Goal: Task Accomplishment & Management: Manage account settings

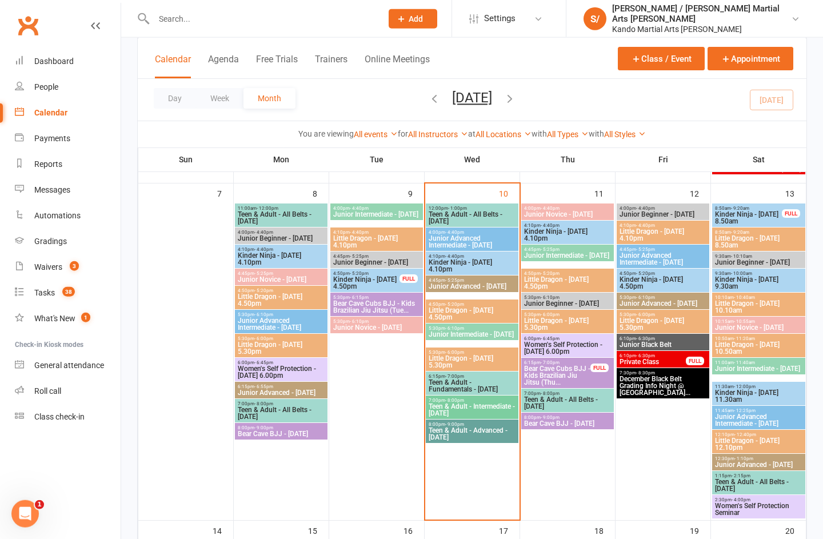
scroll to position [397, 0]
click at [500, 360] on span "Little Dragon - [DATE] 5.30pm" at bounding box center [472, 361] width 88 height 14
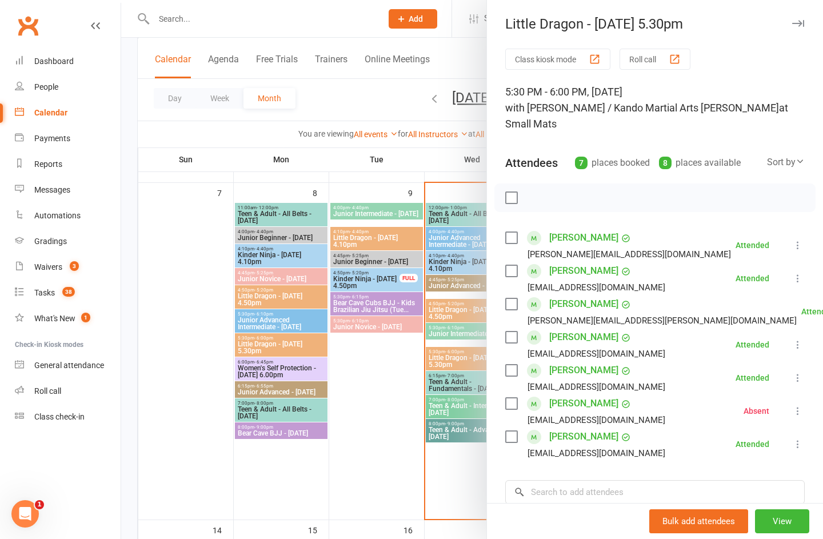
click at [363, 491] on div at bounding box center [472, 269] width 702 height 539
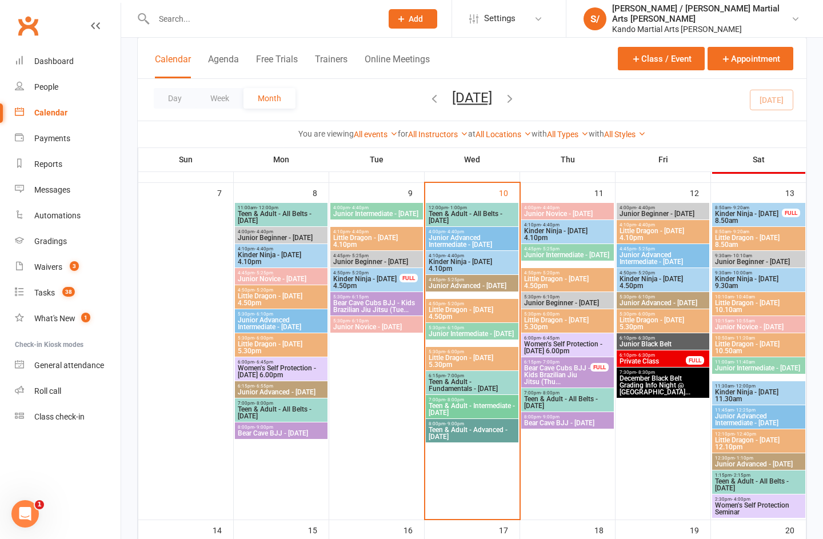
click at [74, 175] on link "Reports" at bounding box center [68, 164] width 106 height 26
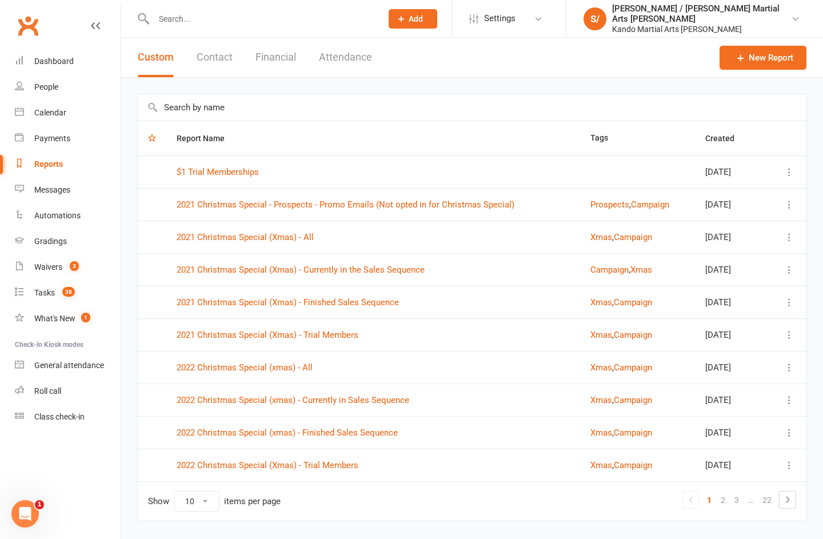
click at [333, 102] on input "text" at bounding box center [472, 107] width 669 height 26
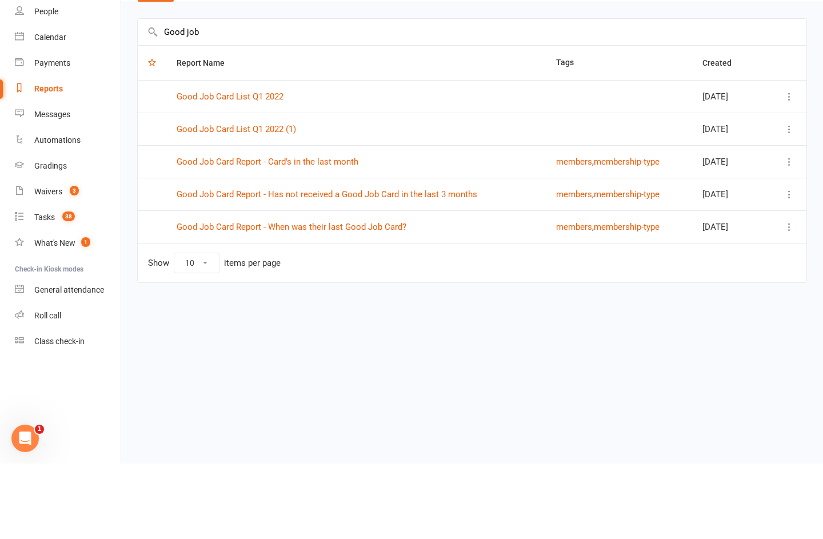
type input "Good job"
click at [431, 265] on link "Good Job Card Report - Has not received a Good Job Card in the last 3 months" at bounding box center [327, 270] width 301 height 10
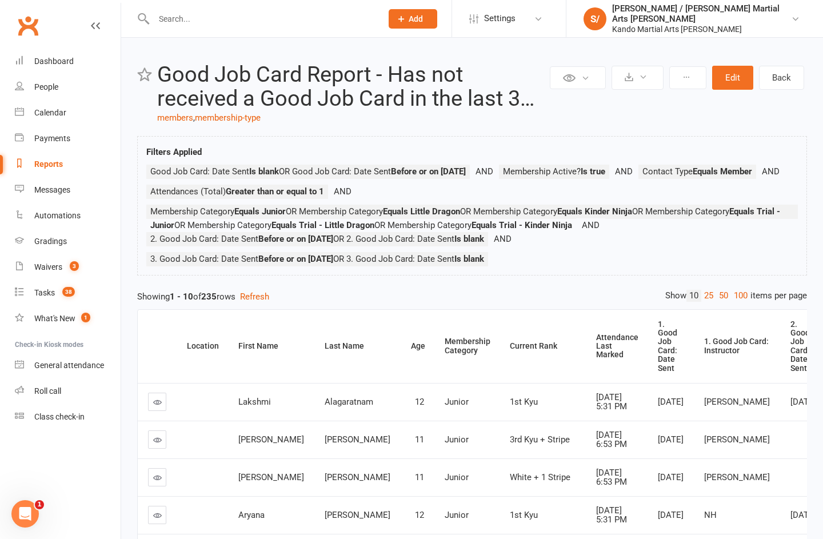
click at [738, 293] on link "100" at bounding box center [740, 296] width 19 height 12
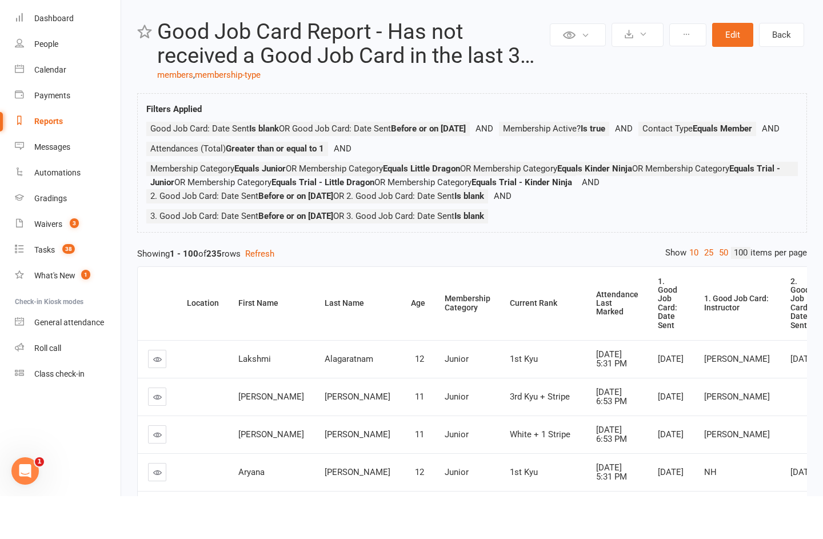
scroll to position [43, 0]
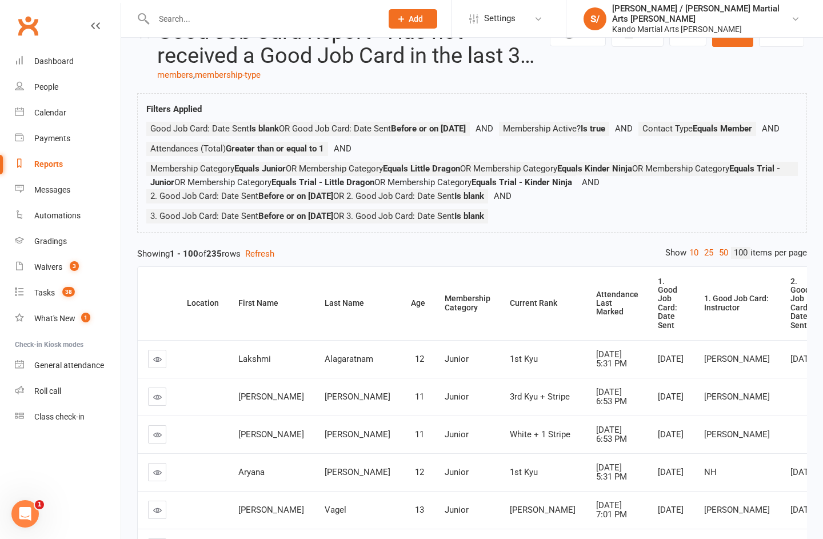
click at [596, 304] on div "Attendance Last Marked" at bounding box center [617, 303] width 42 height 26
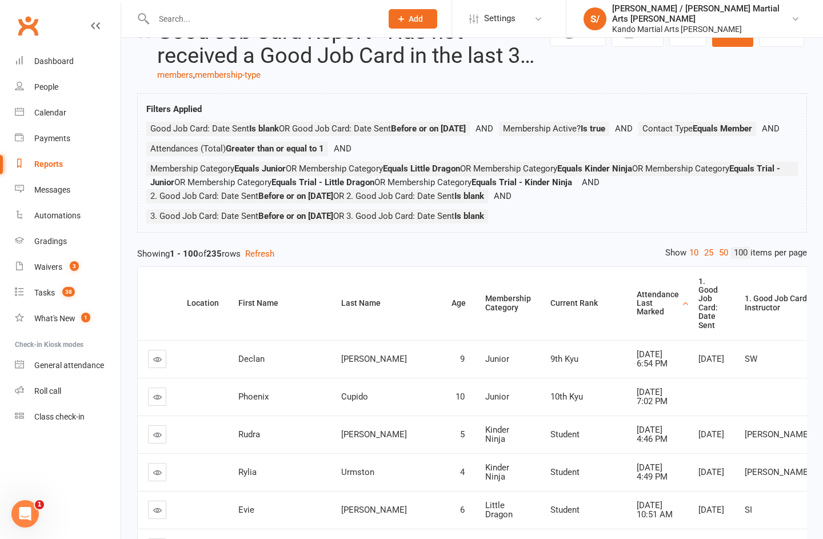
click at [637, 307] on div "Attendance Last Marked" at bounding box center [658, 303] width 42 height 26
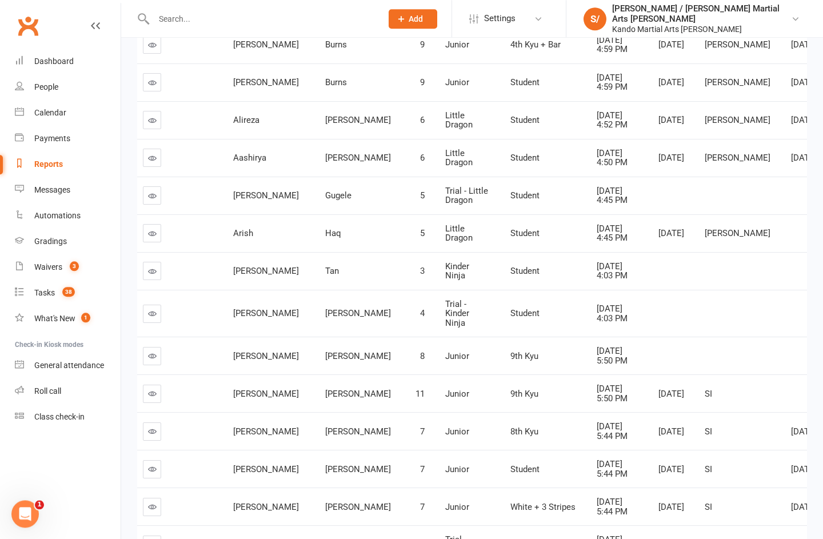
scroll to position [1149, 0]
click at [155, 276] on icon at bounding box center [152, 271] width 9 height 9
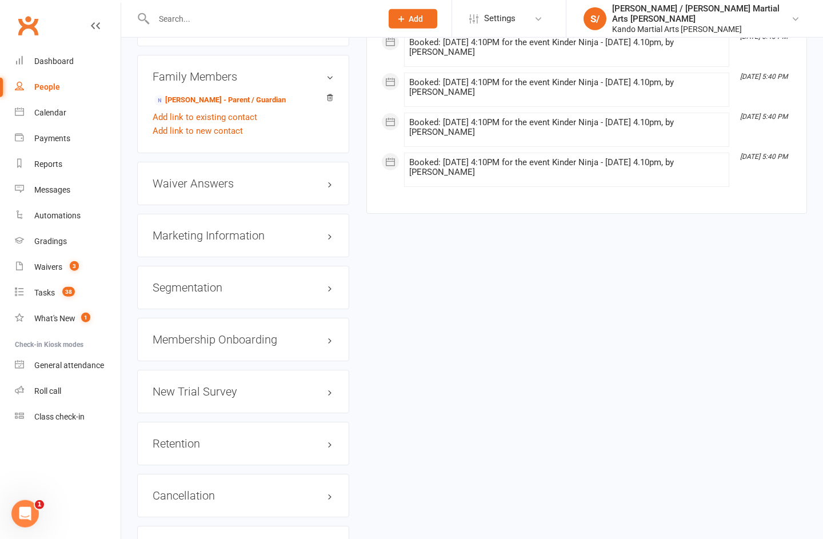
scroll to position [1172, 0]
click at [333, 444] on h3 "Retention edit" at bounding box center [243, 443] width 181 height 13
click at [0, 0] on link "edit" at bounding box center [0, 0] width 0 height 0
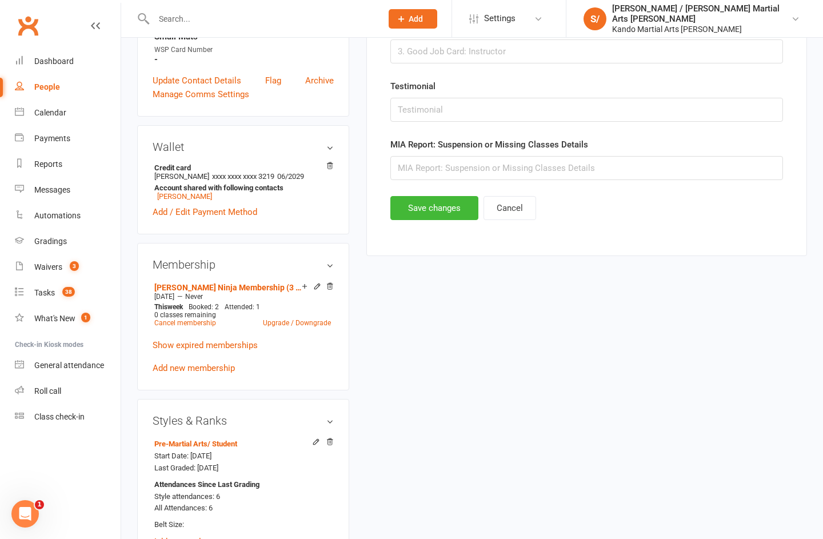
scroll to position [111, 0]
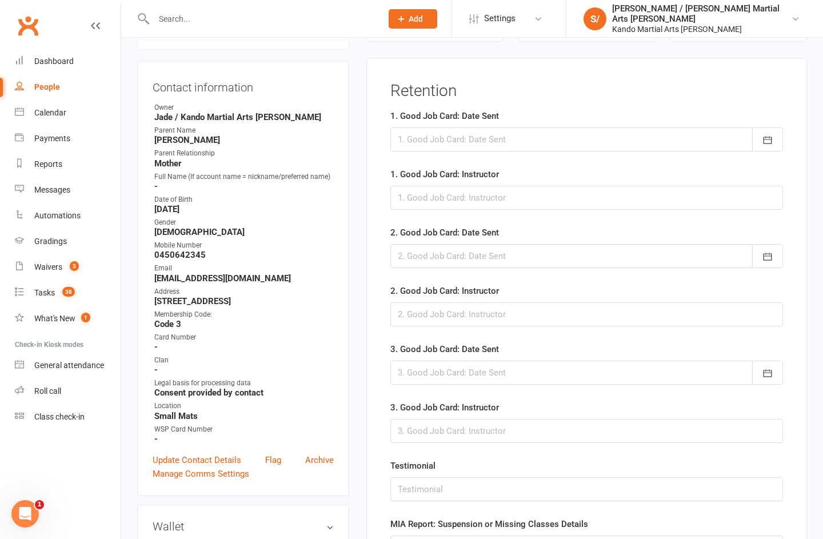
click at [523, 141] on div at bounding box center [586, 139] width 393 height 24
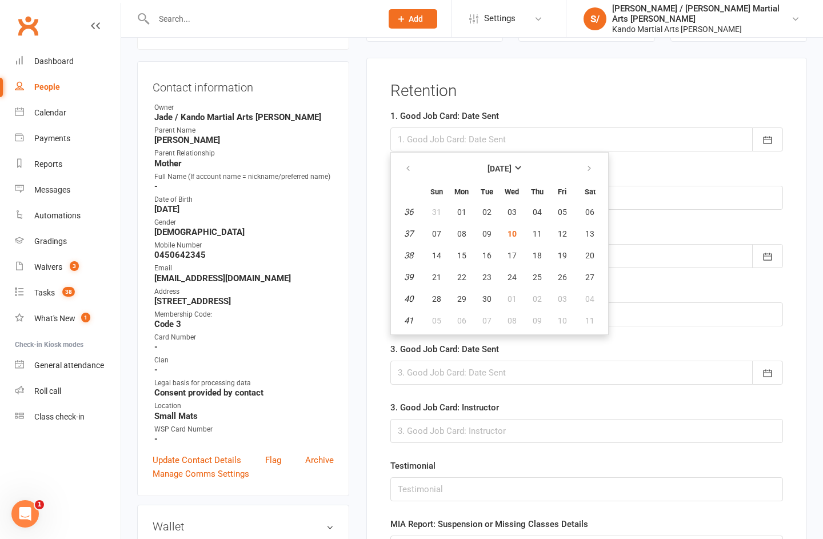
click at [518, 228] on button "10" at bounding box center [512, 233] width 24 height 21
type input "[DATE]"
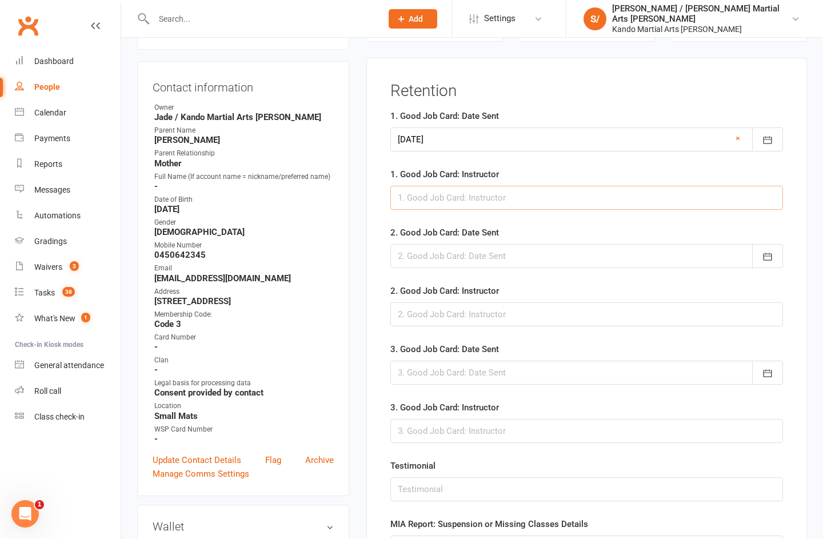
click at [554, 202] on input "text" at bounding box center [586, 198] width 393 height 24
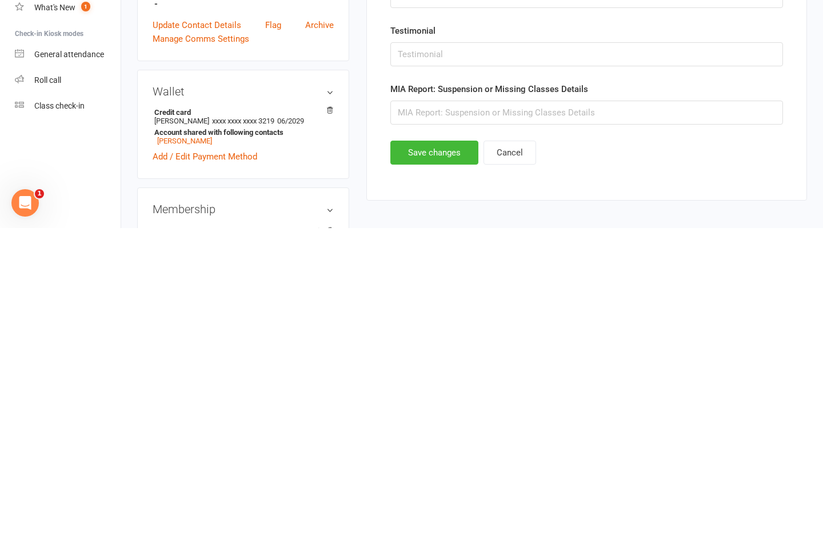
type input "[PERSON_NAME]"
click at [469, 452] on button "Save changes" at bounding box center [434, 464] width 88 height 24
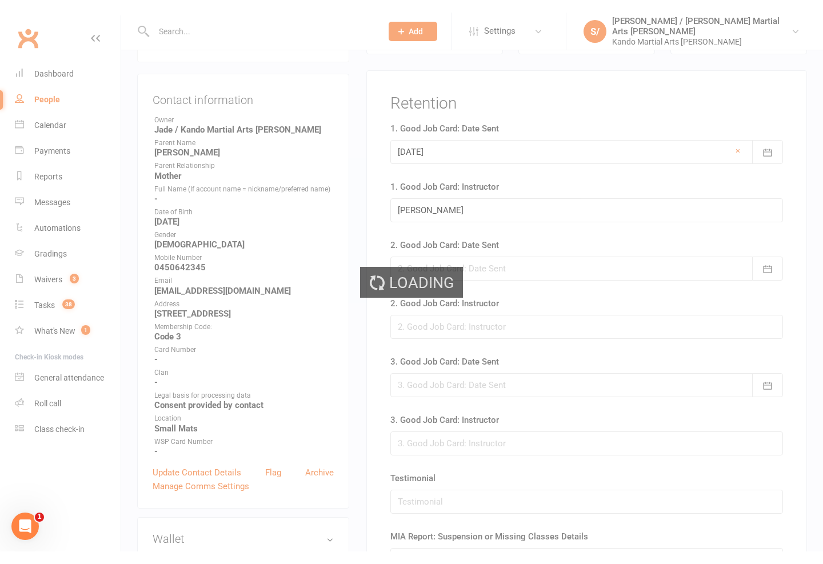
scroll to position [0, 0]
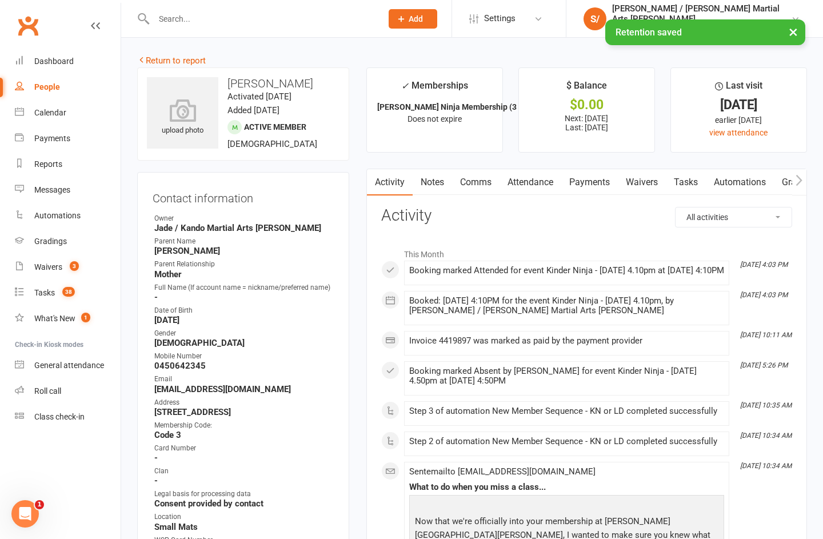
click at [802, 35] on button "×" at bounding box center [793, 31] width 21 height 25
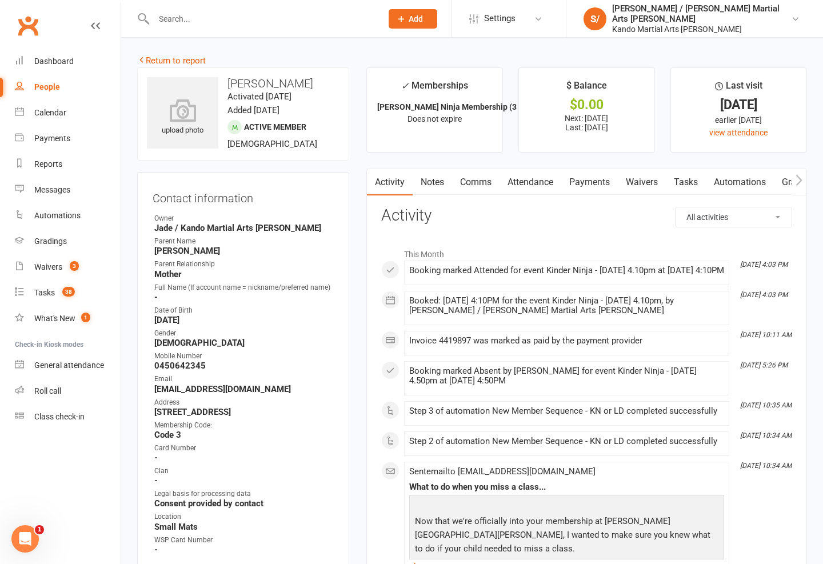
click at [66, 169] on link "Reports" at bounding box center [68, 164] width 106 height 26
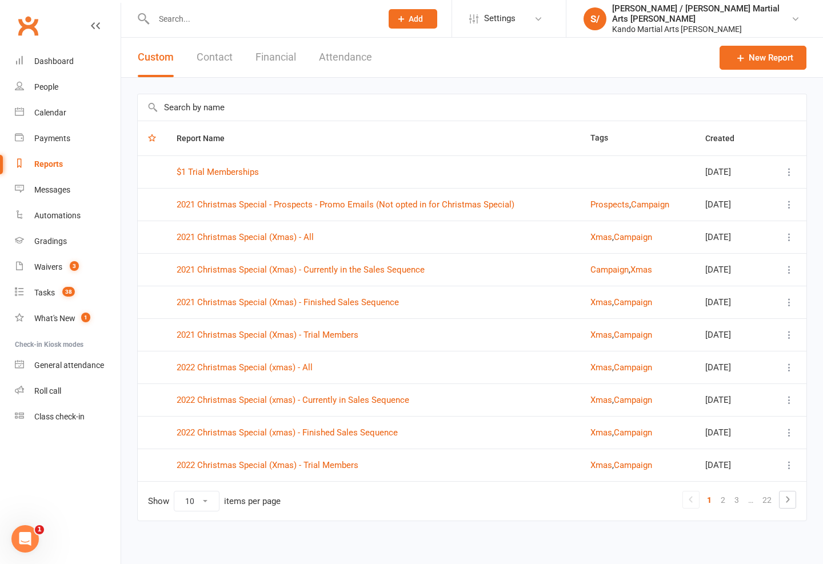
click at [545, 107] on input "text" at bounding box center [472, 107] width 669 height 26
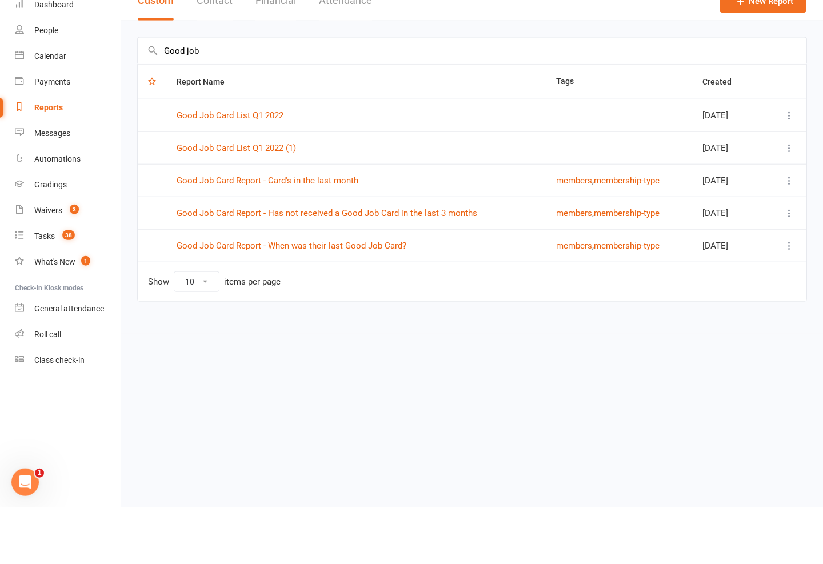
type input "Good job"
click at [239, 265] on link "Good Job Card Report - Has not received a Good Job Card in the last 3 months" at bounding box center [327, 270] width 301 height 10
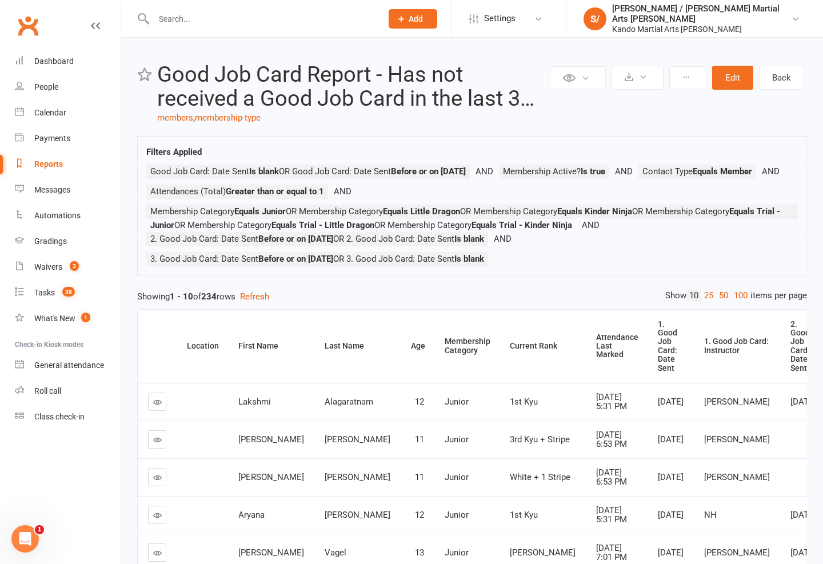
click at [734, 295] on link "100" at bounding box center [740, 296] width 19 height 12
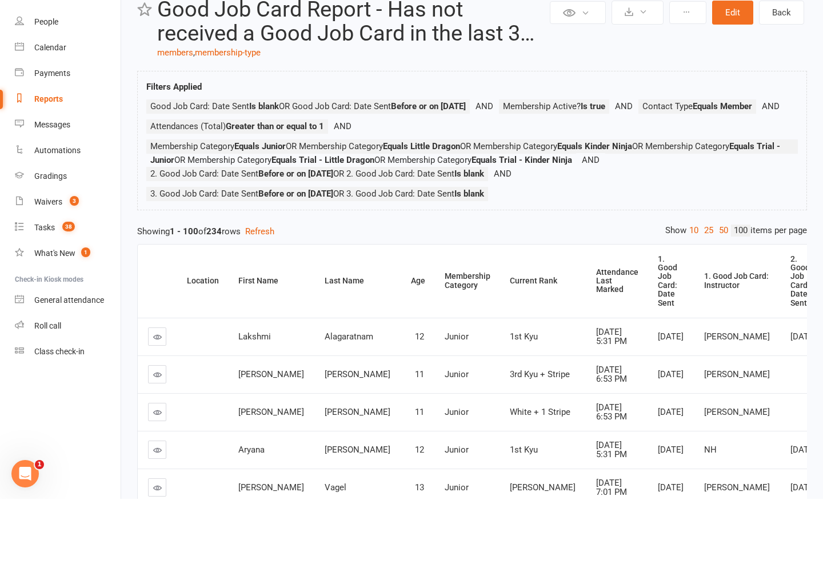
scroll to position [95, 0]
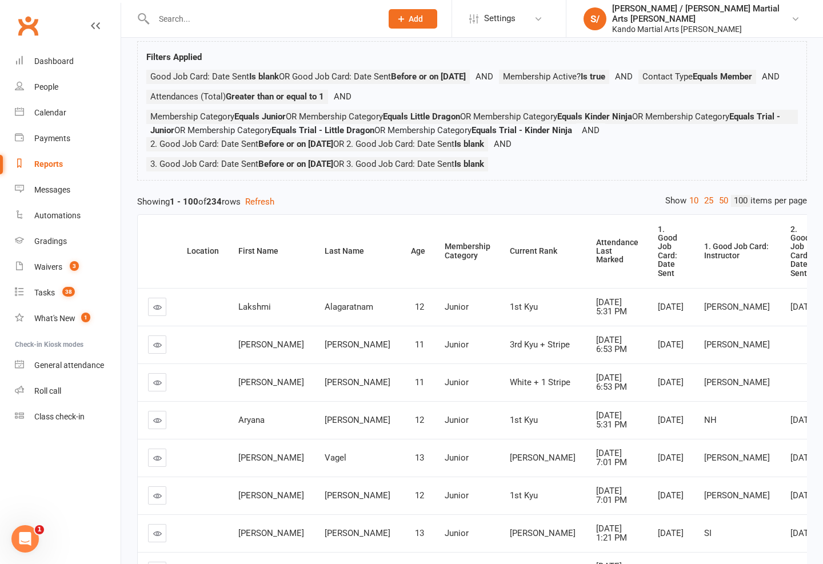
click at [596, 249] on div "Attendance Last Marked" at bounding box center [617, 251] width 42 height 26
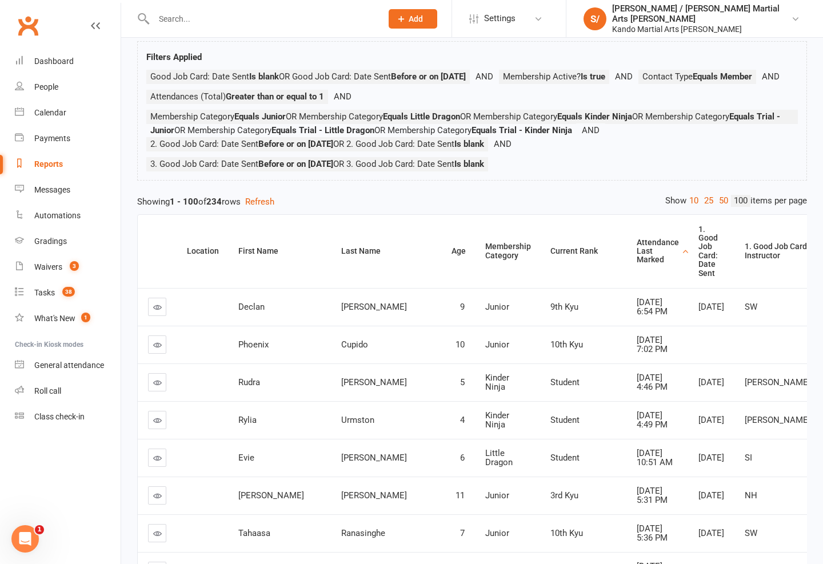
click at [637, 263] on div "Attendance Last Marked" at bounding box center [658, 251] width 42 height 26
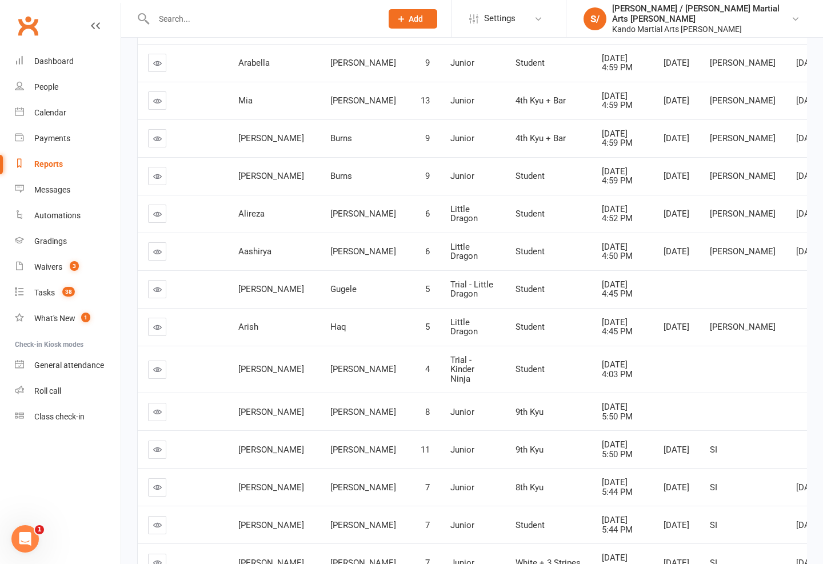
scroll to position [1056, 0]
click at [166, 260] on link at bounding box center [157, 251] width 18 height 18
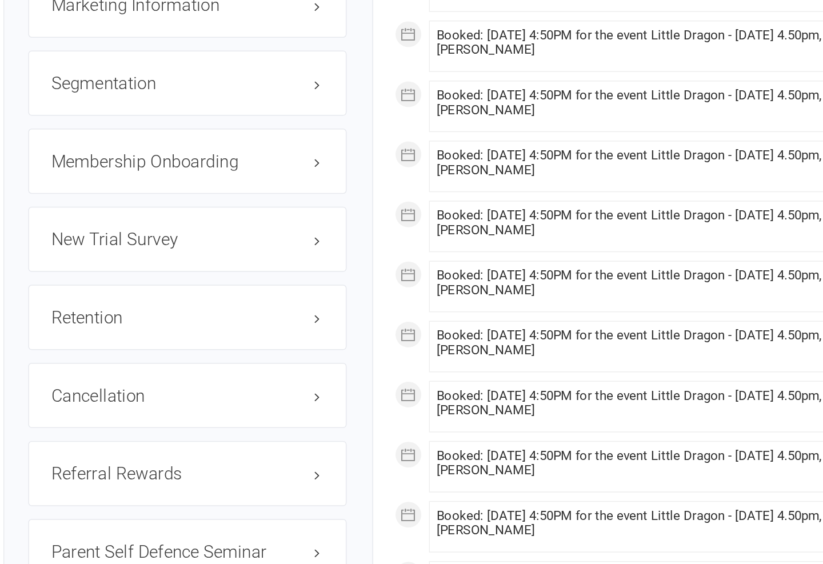
scroll to position [1230, 0]
click at [215, 378] on h3 "Retention edit" at bounding box center [243, 384] width 181 height 13
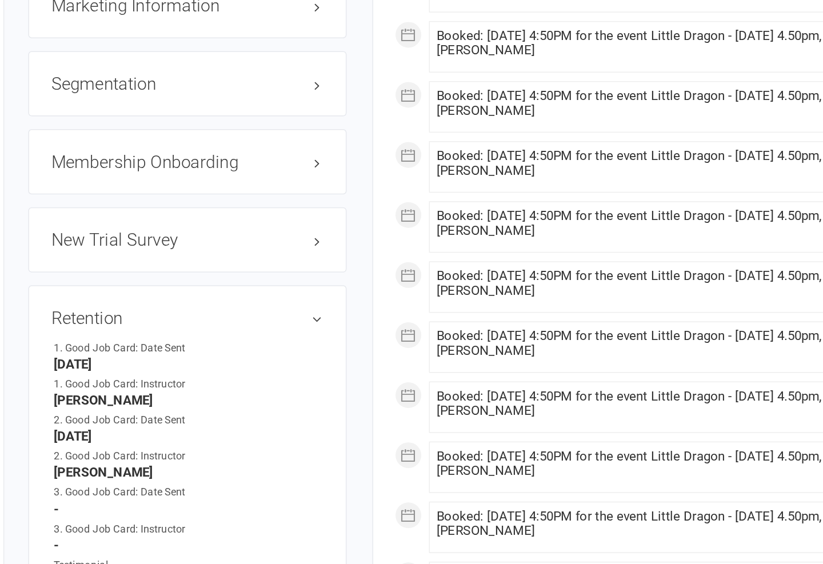
click at [0, 0] on link "edit" at bounding box center [0, 0] width 0 height 0
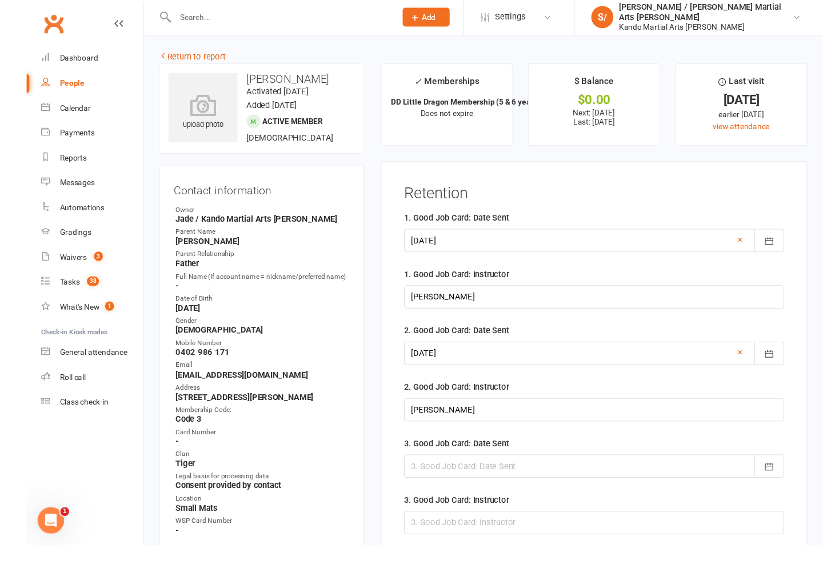
scroll to position [40, 0]
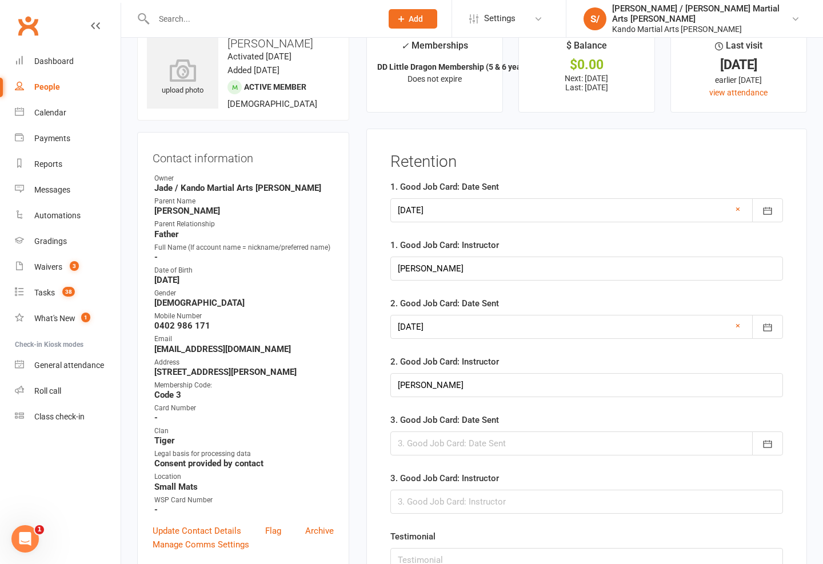
click at [505, 445] on div at bounding box center [586, 443] width 393 height 24
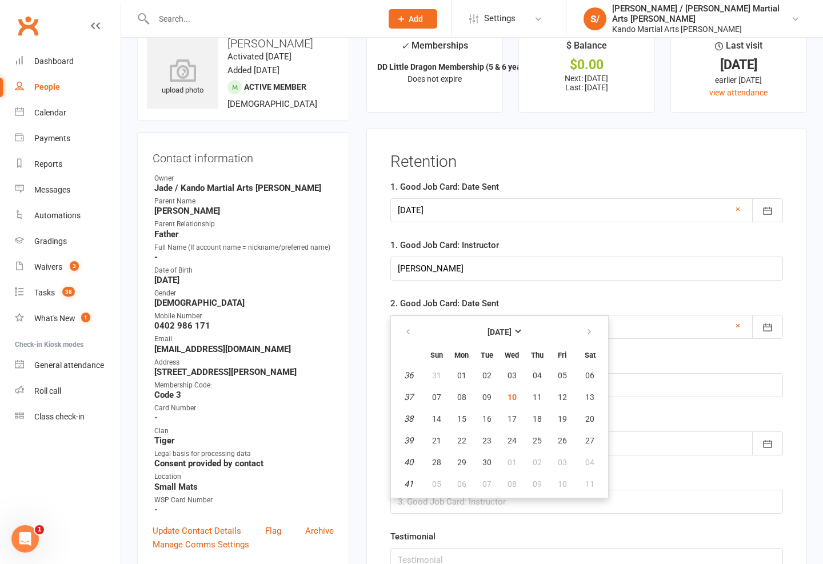
click at [524, 391] on button "10" at bounding box center [512, 397] width 24 height 21
type input "[DATE]"
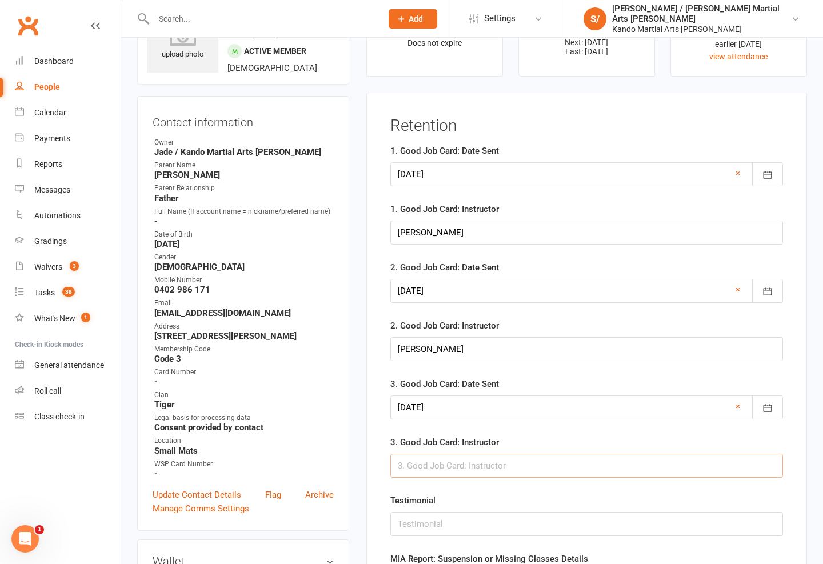
click at [539, 465] on input "text" at bounding box center [586, 466] width 393 height 24
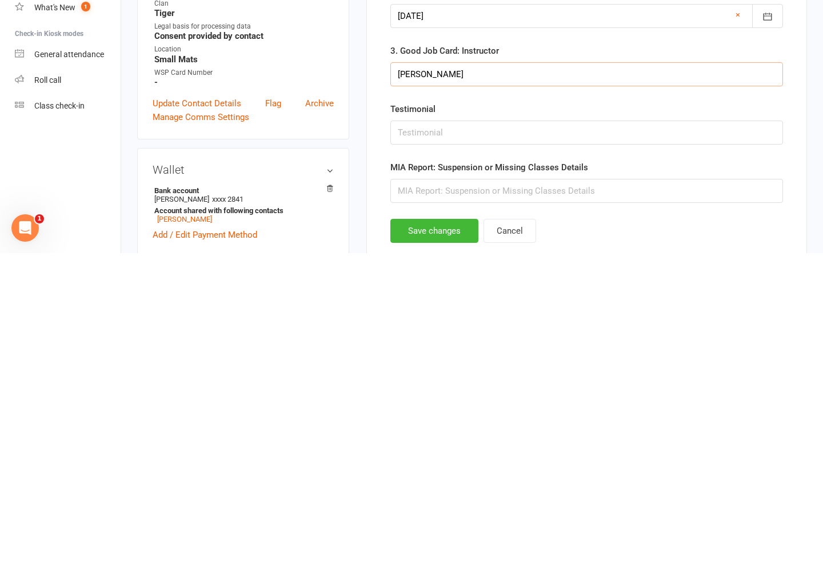
type input "[PERSON_NAME]"
click at [464, 530] on button "Save changes" at bounding box center [434, 542] width 88 height 24
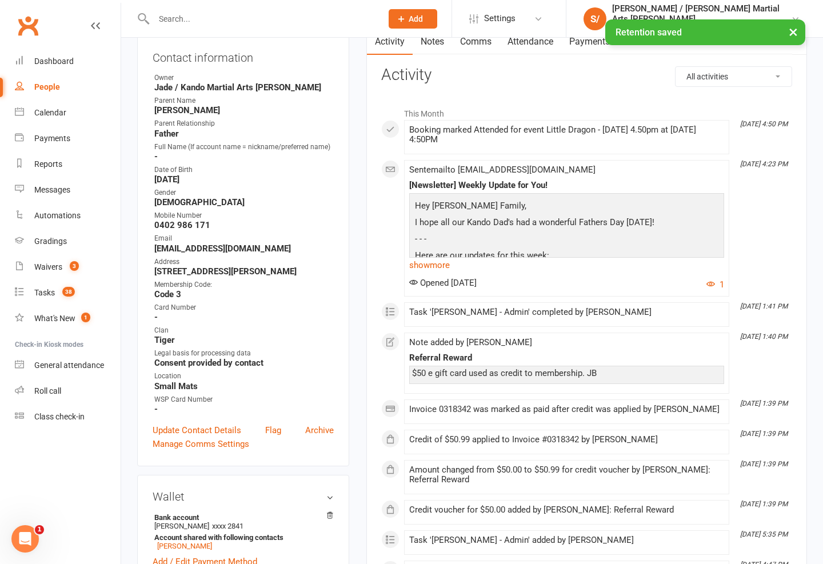
click at [798, 27] on button "×" at bounding box center [793, 31] width 21 height 25
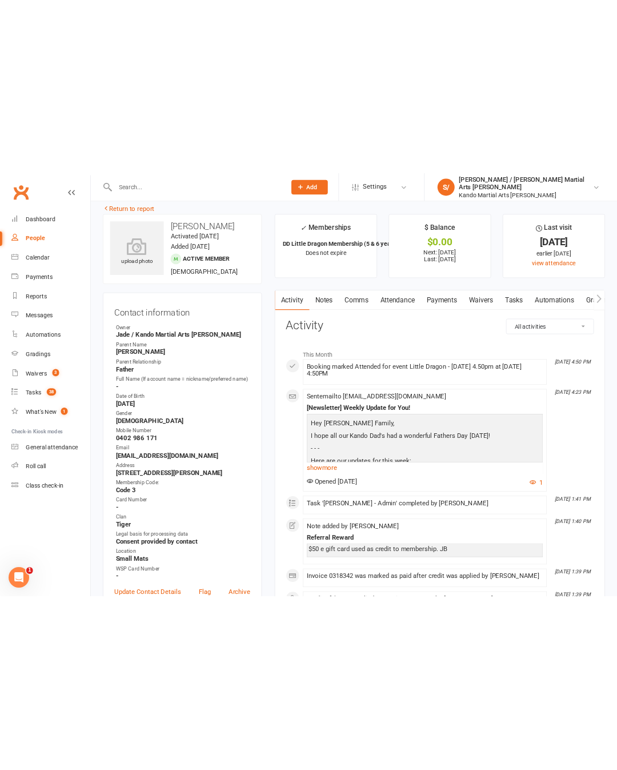
scroll to position [0, 0]
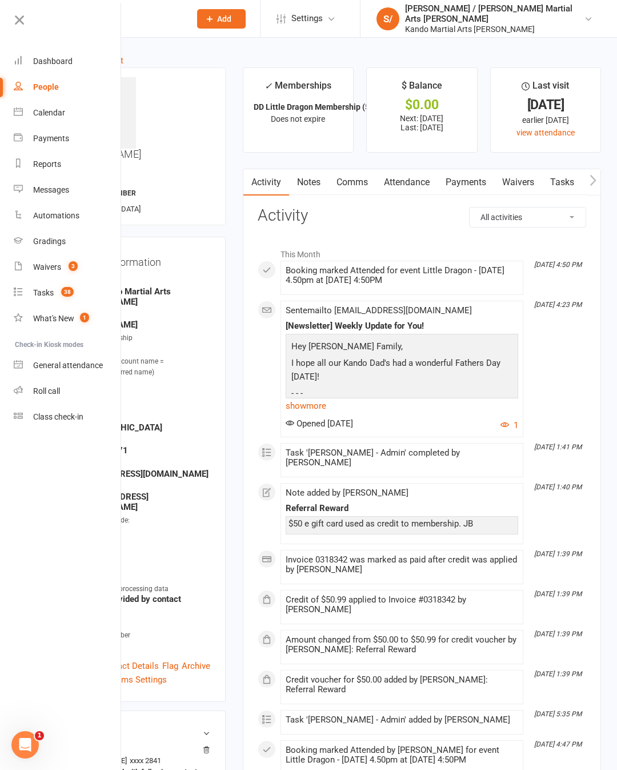
click at [52, 165] on div "Reports" at bounding box center [47, 163] width 28 height 9
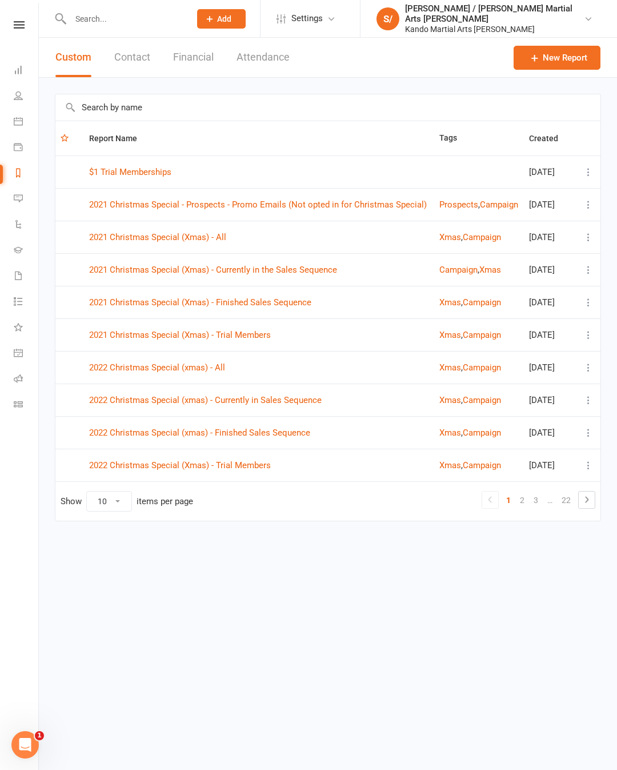
click at [396, 101] on input "text" at bounding box center [327, 107] width 545 height 26
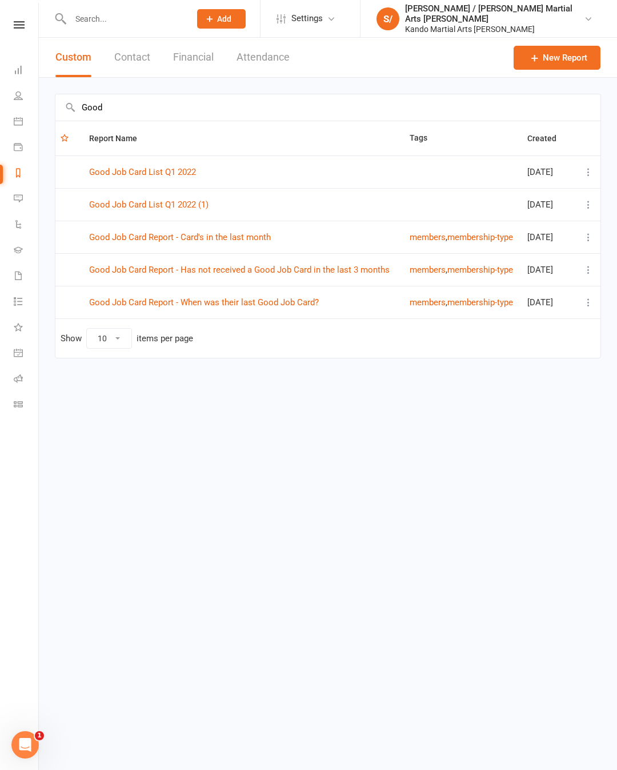
type input "Good"
click at [353, 268] on link "Good Job Card Report - Has not received a Good Job Card in the last 3 months" at bounding box center [239, 270] width 301 height 10
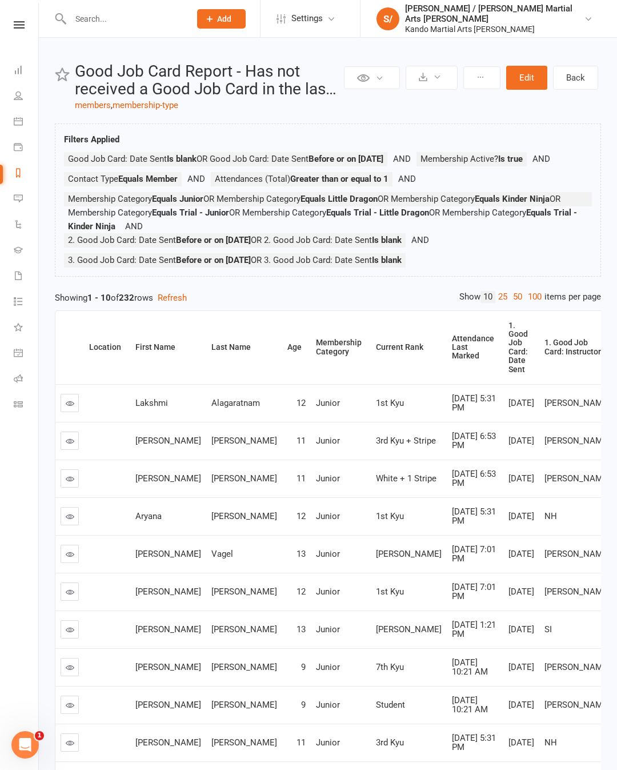
click at [526, 303] on link "100" at bounding box center [534, 297] width 19 height 12
click at [452, 361] on div "Attendance Last Marked" at bounding box center [473, 347] width 42 height 26
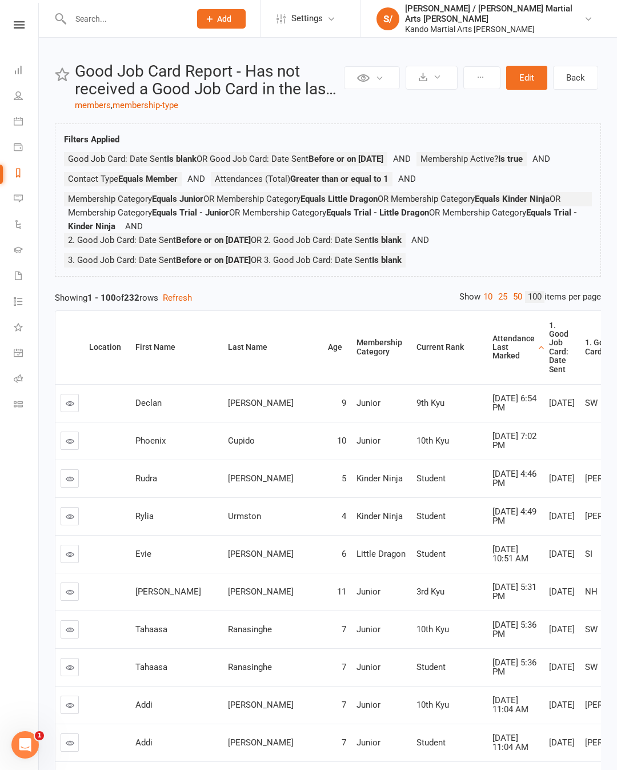
click at [493, 361] on div "Attendance Last Marked" at bounding box center [514, 347] width 42 height 26
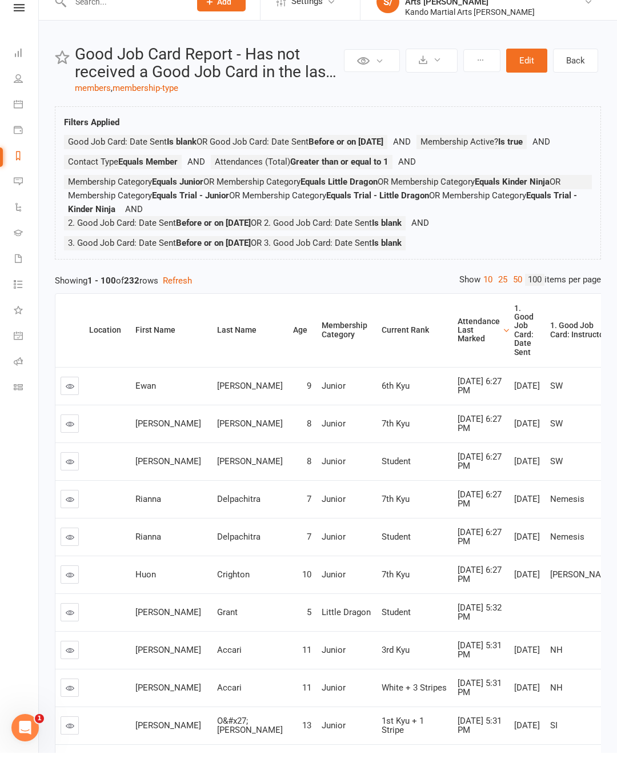
scroll to position [26, 0]
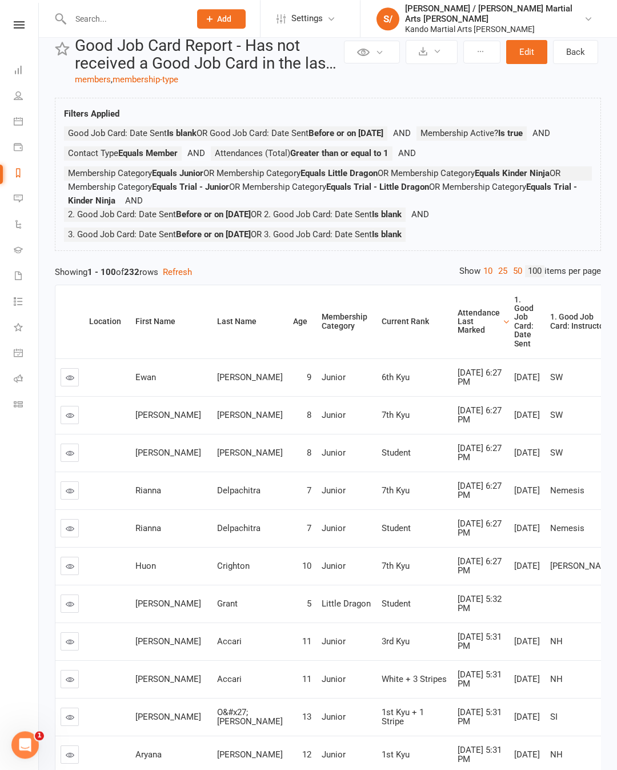
click at [88, 396] on td at bounding box center [107, 377] width 46 height 38
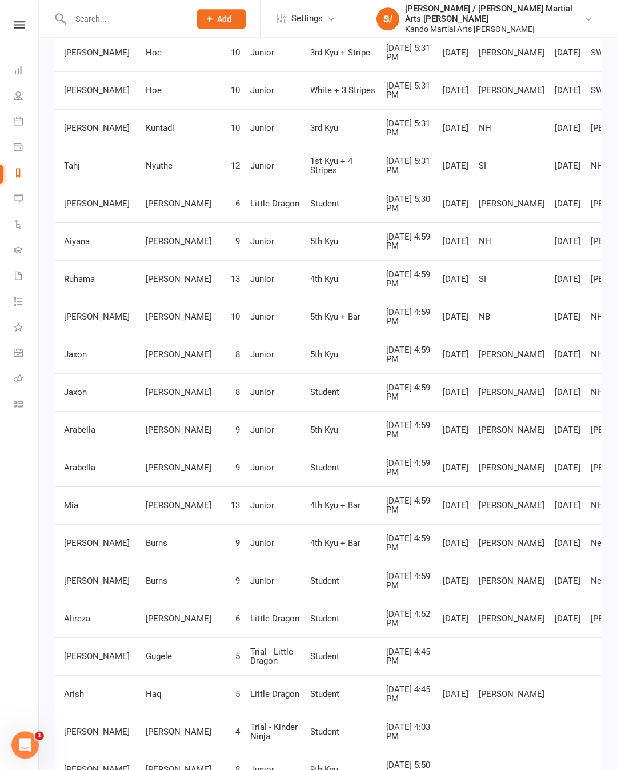
scroll to position [762, 0]
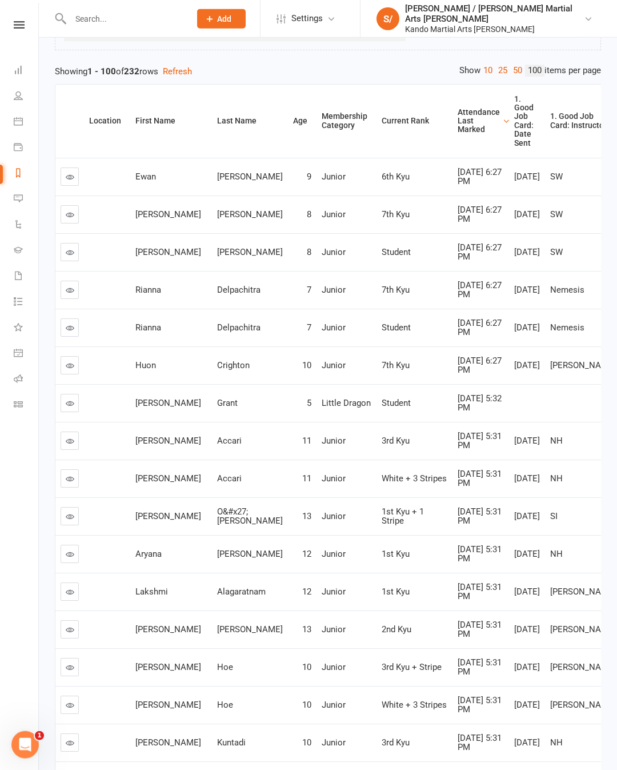
scroll to position [0, 0]
click at [78, 374] on link at bounding box center [70, 365] width 18 height 18
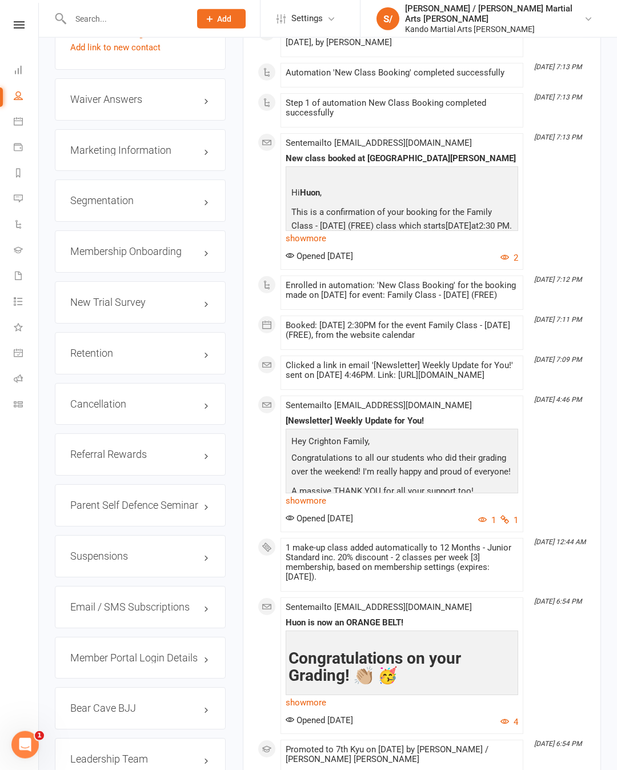
scroll to position [1363, 0]
click at [0, 0] on link "edit" at bounding box center [0, 0] width 0 height 0
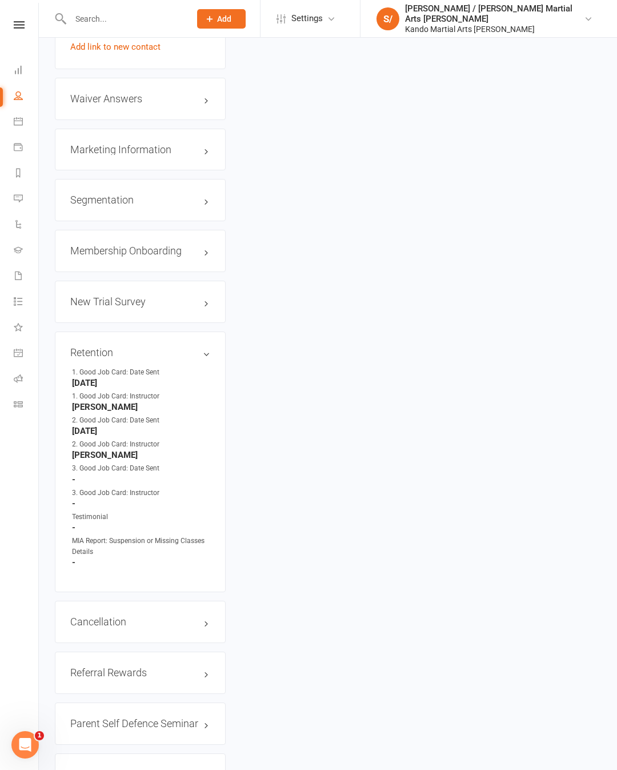
click at [198, 358] on h3 "Retention edit" at bounding box center [140, 352] width 140 height 11
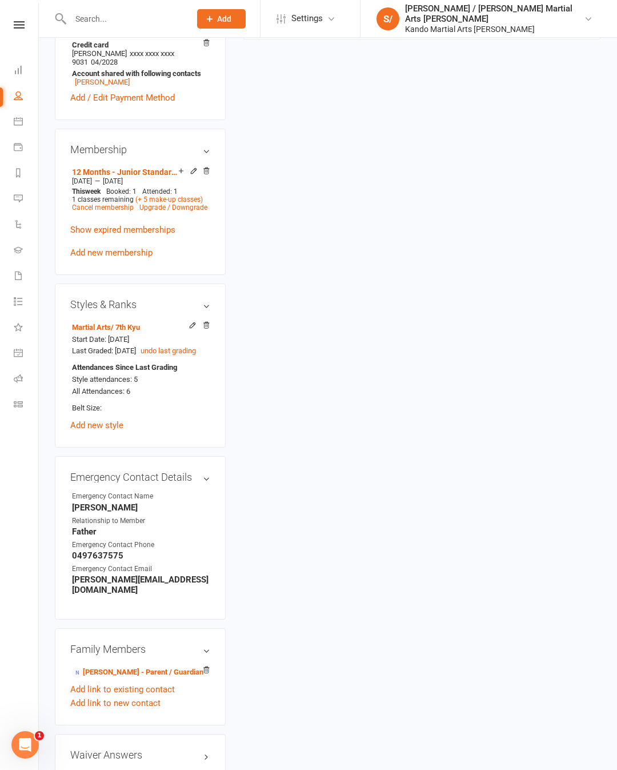
scroll to position [111, 0]
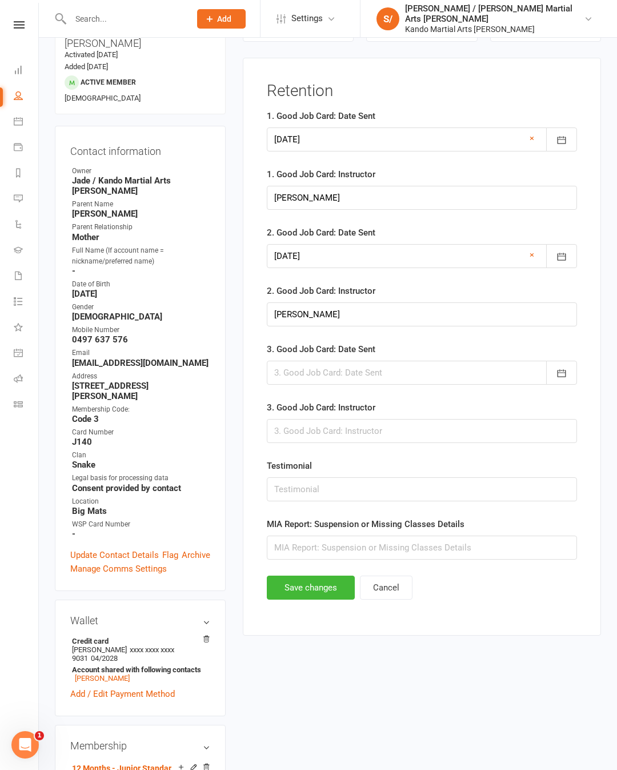
click at [559, 384] on button "button" at bounding box center [561, 373] width 31 height 24
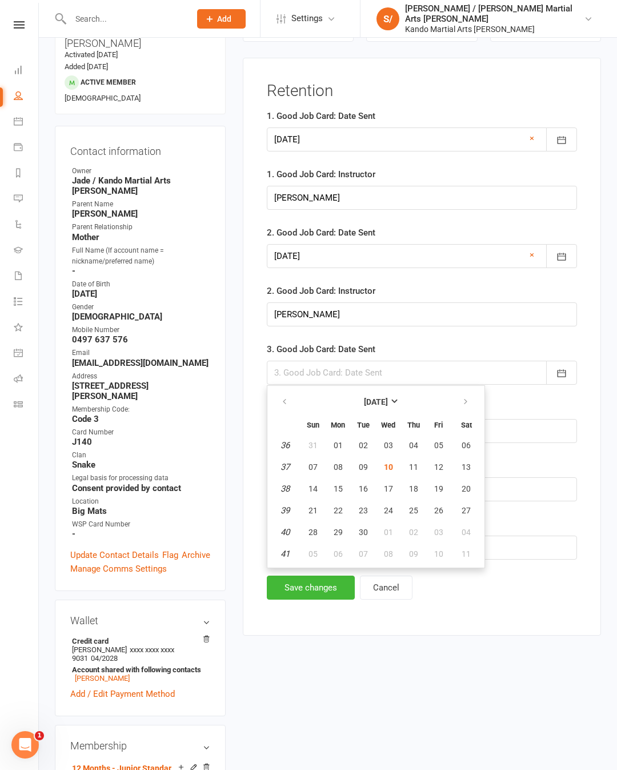
click at [401, 471] on button "10" at bounding box center [389, 467] width 24 height 21
type input "[DATE]"
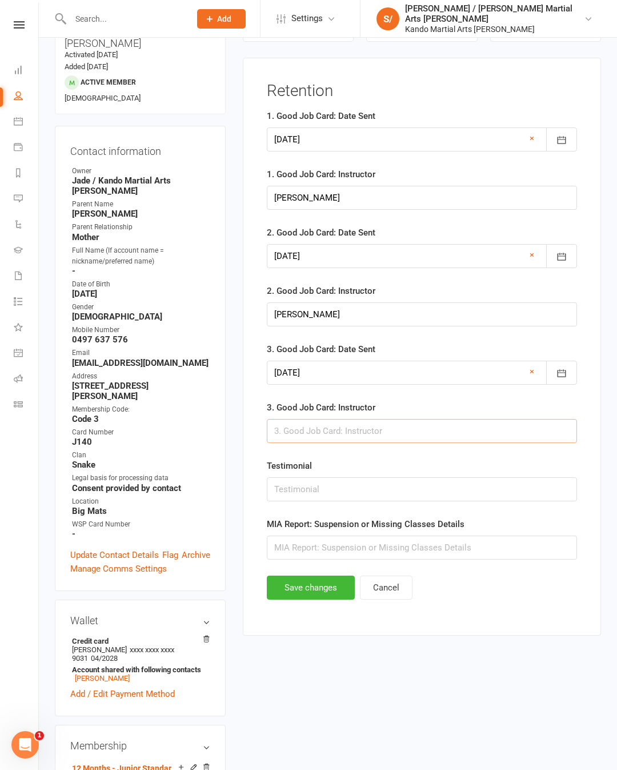
click at [466, 430] on input "text" at bounding box center [422, 431] width 310 height 24
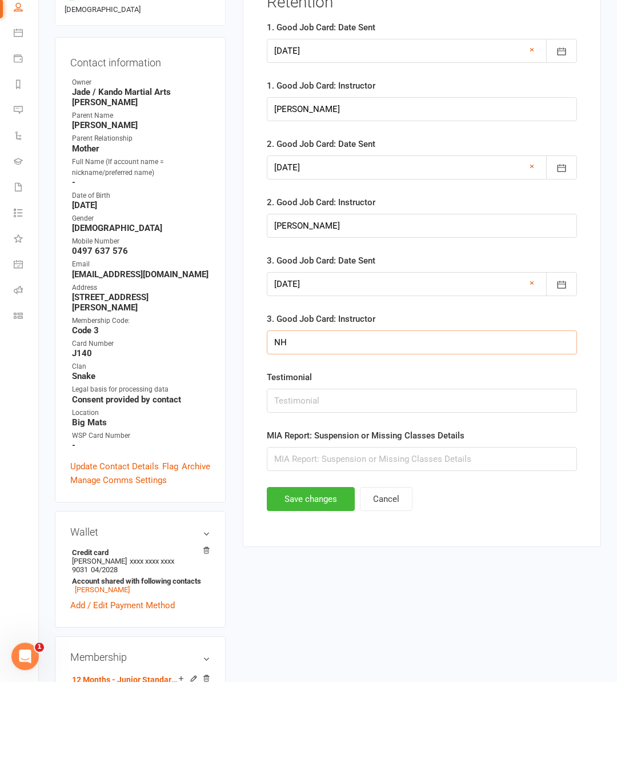
type input "NH"
click at [309, 538] on button "Save changes" at bounding box center [311, 588] width 88 height 24
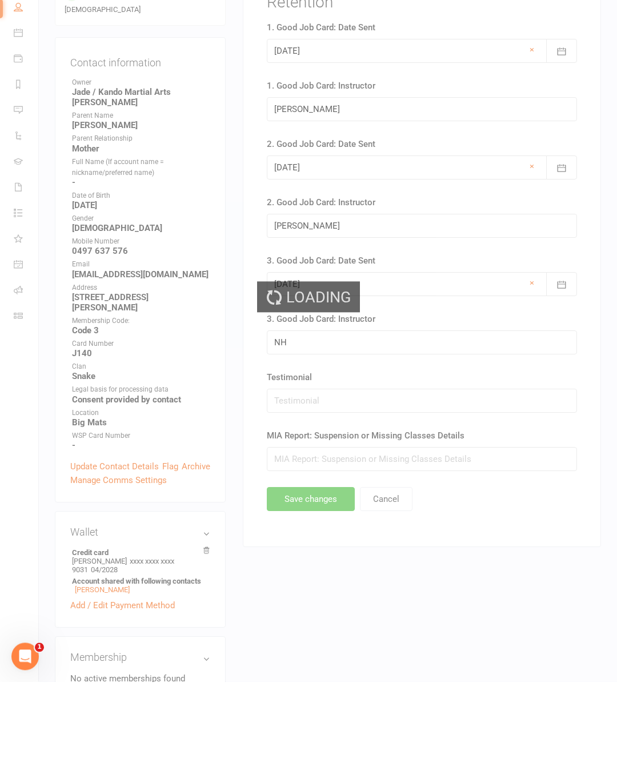
scroll to position [199, 0]
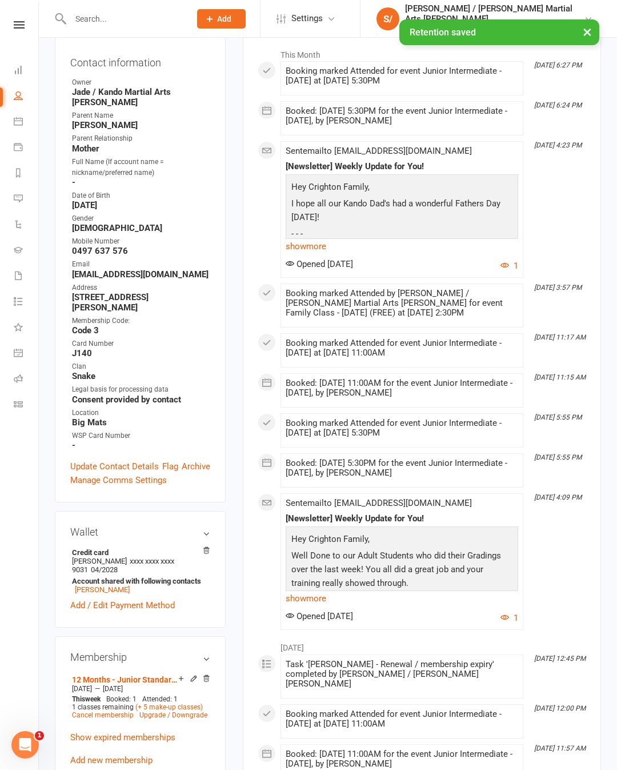
click at [139, 18] on input "text" at bounding box center [124, 19] width 115 height 16
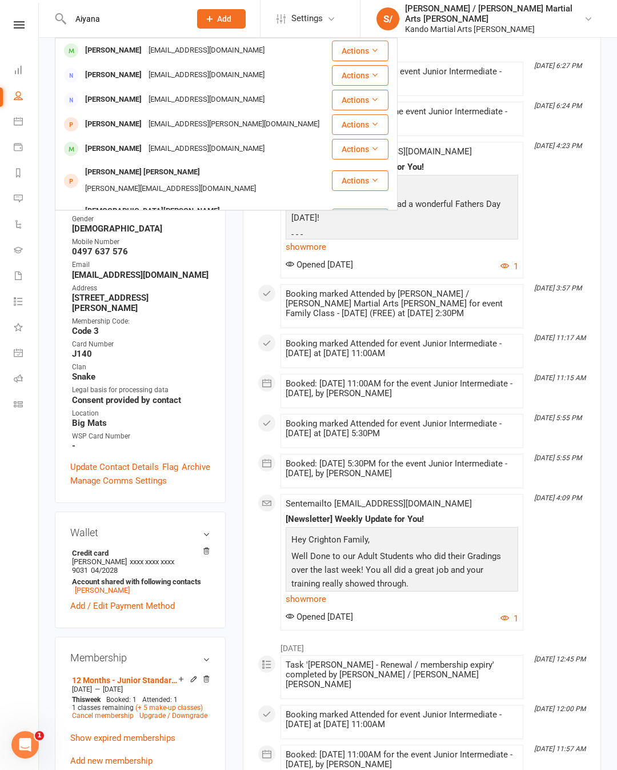
type input "Aiyana"
click at [162, 46] on div "[EMAIL_ADDRESS][DOMAIN_NAME]" at bounding box center [206, 50] width 123 height 17
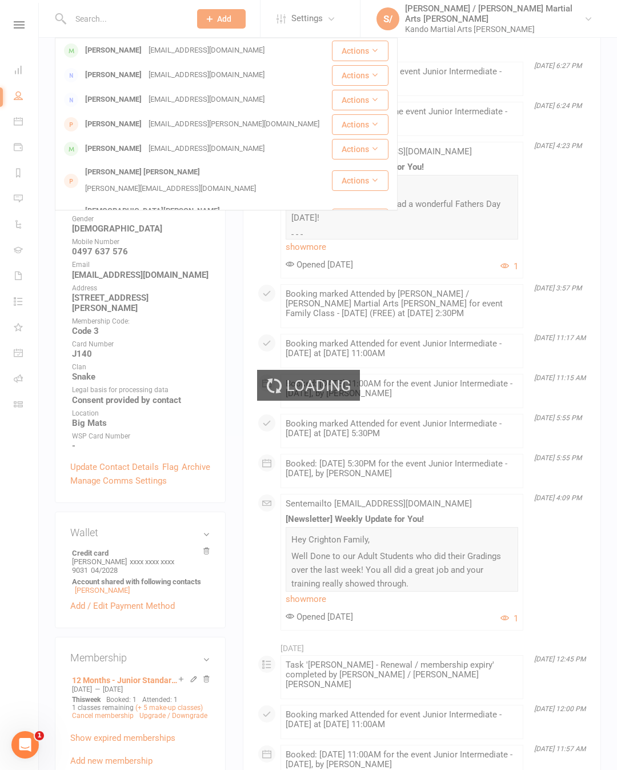
scroll to position [199, 0]
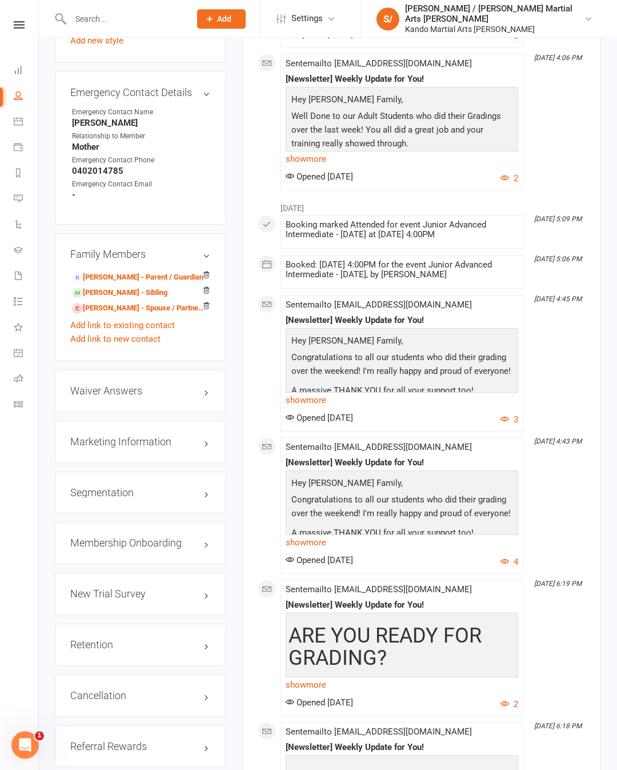
scroll to position [1182, 0]
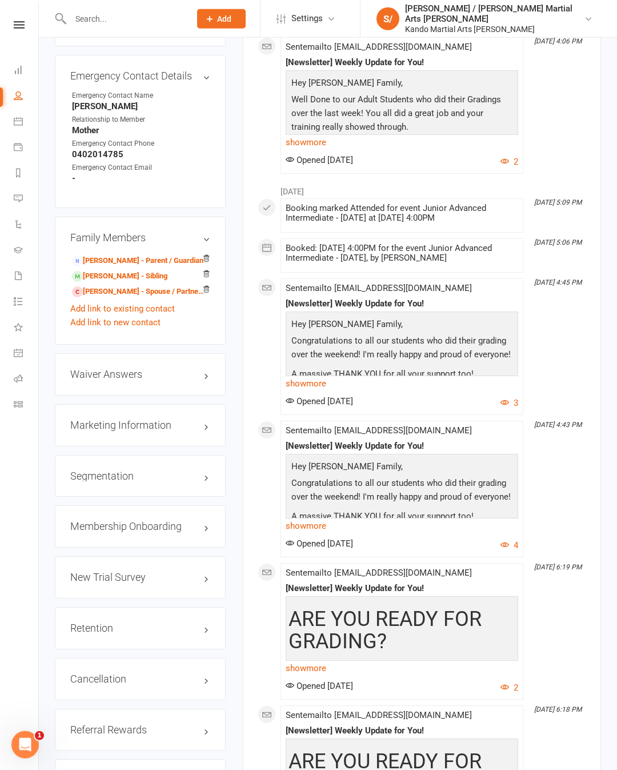
click at [194, 538] on div "Retention edit" at bounding box center [140, 628] width 171 height 42
click at [187, 538] on div "Retention edit" at bounding box center [140, 628] width 171 height 42
click at [0, 0] on link "edit" at bounding box center [0, 0] width 0 height 0
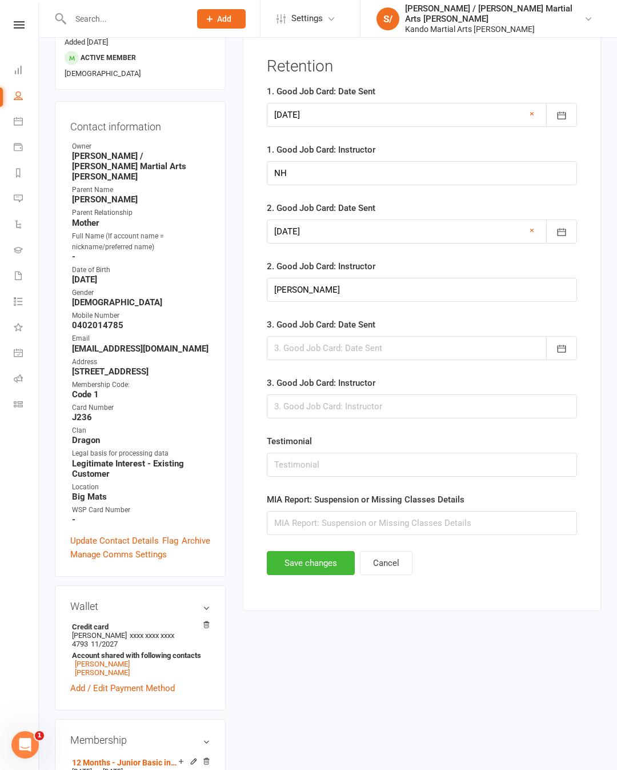
scroll to position [111, 0]
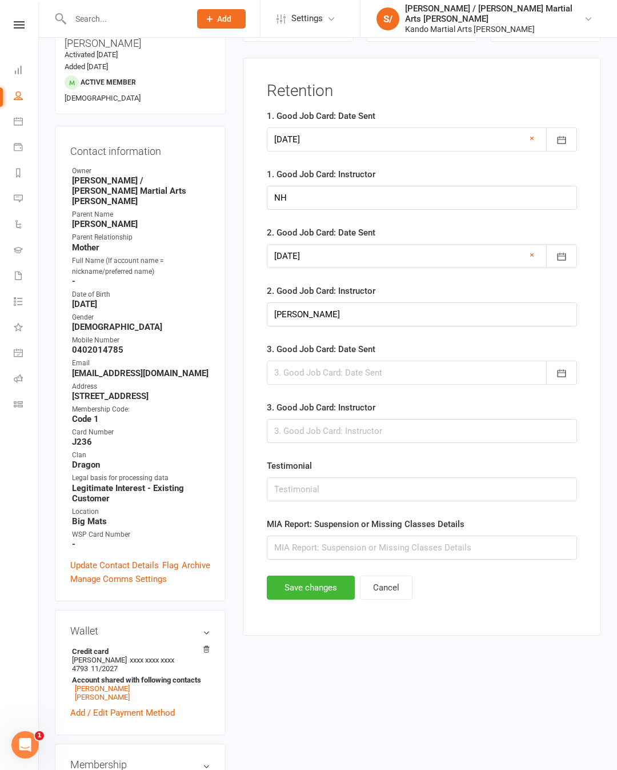
click at [568, 372] on button "button" at bounding box center [561, 373] width 31 height 24
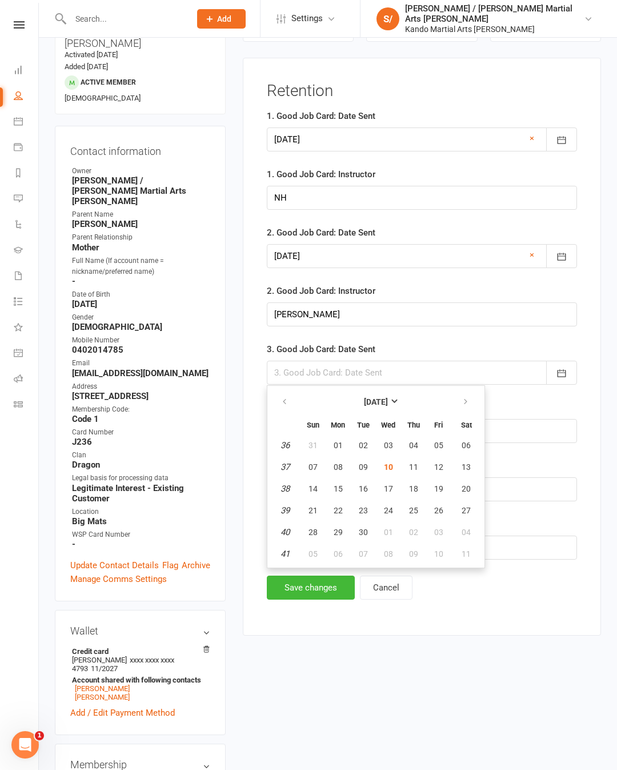
click at [398, 468] on button "10" at bounding box center [389, 467] width 24 height 21
type input "[DATE]"
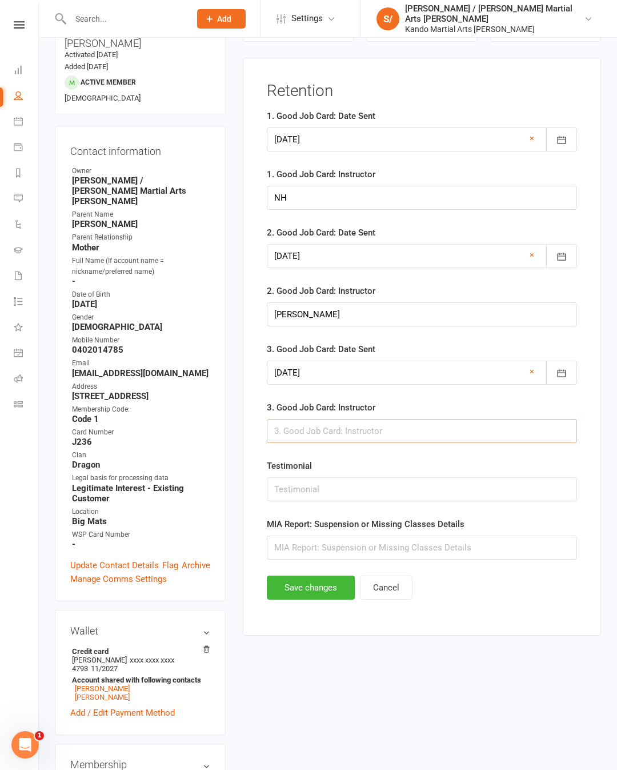
click at [466, 438] on input "text" at bounding box center [422, 431] width 310 height 24
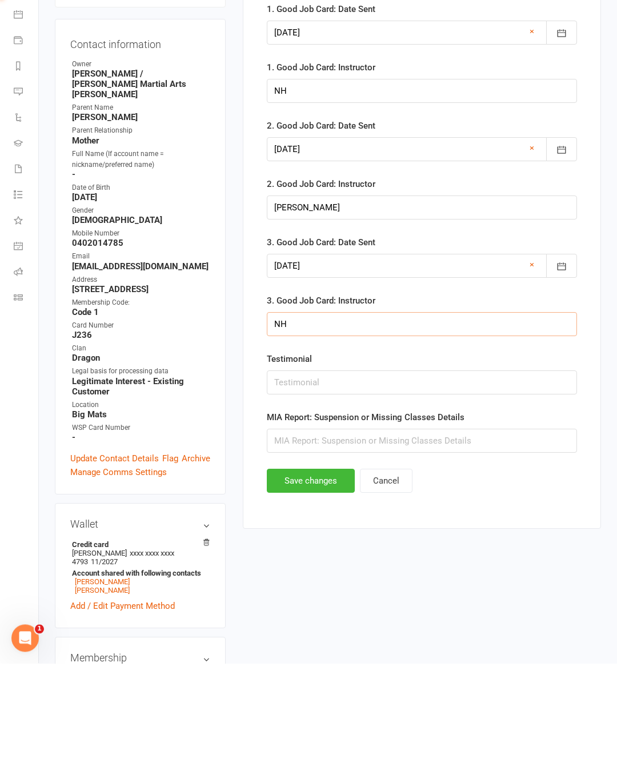
type input "NH"
click at [310, 538] on button "Save changes" at bounding box center [311, 588] width 88 height 24
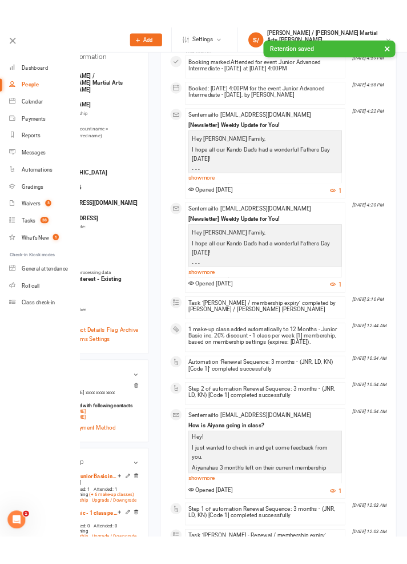
scroll to position [2758, 0]
